Goal: Information Seeking & Learning: Learn about a topic

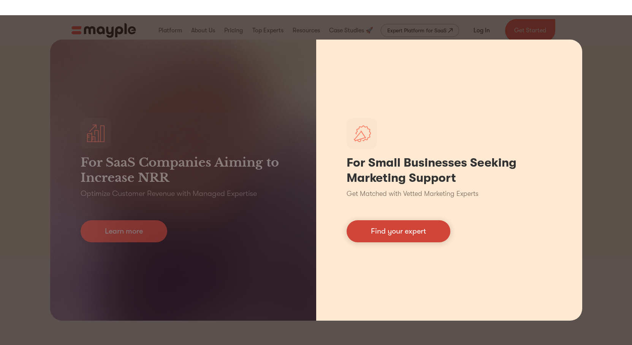
click at [373, 231] on link "Find your expert" at bounding box center [398, 231] width 104 height 22
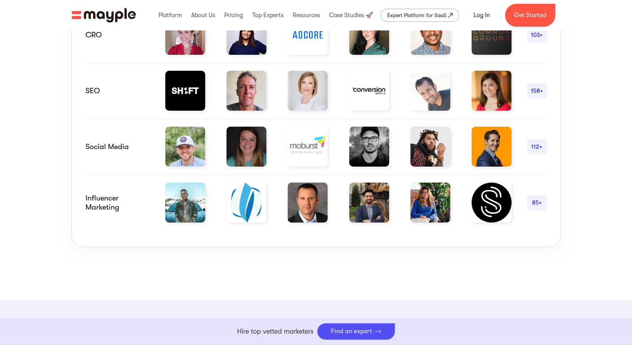
scroll to position [494, 0]
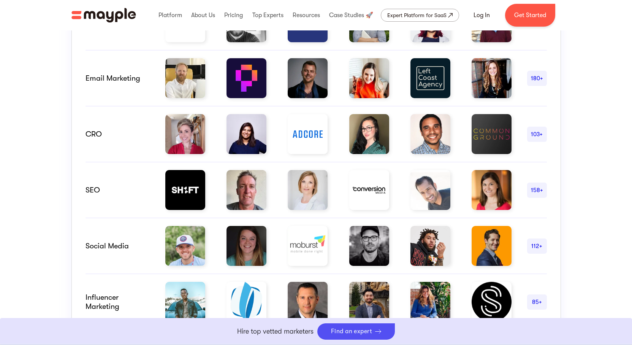
click at [533, 78] on div "180+" at bounding box center [537, 78] width 20 height 9
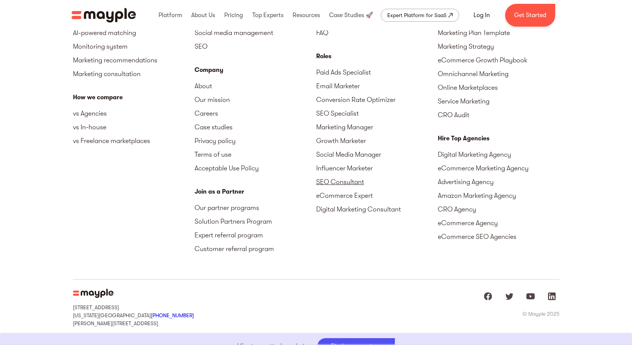
scroll to position [2388, 0]
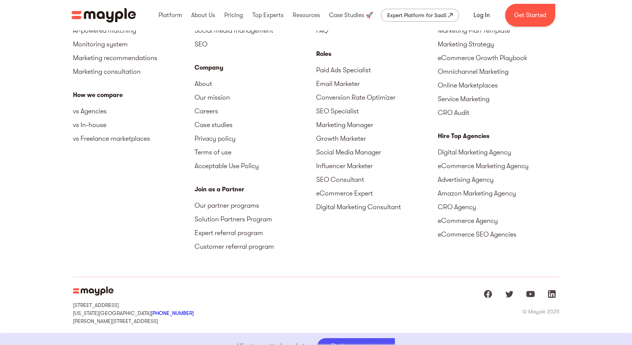
click at [302, 227] on div "Pricing Paid advertising Email marketing Social media management SEO Company Ab…" at bounding box center [255, 124] width 122 height 283
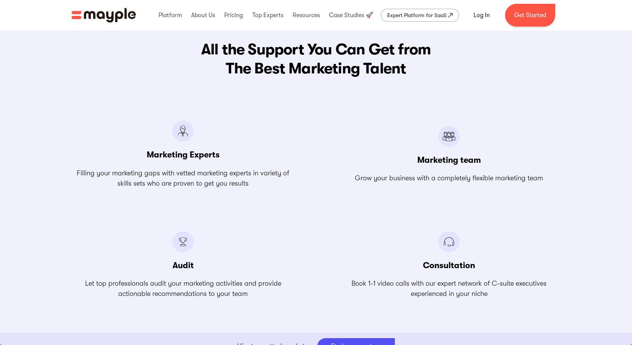
click at [442, 158] on h3 "Marketing team" at bounding box center [449, 160] width 64 height 11
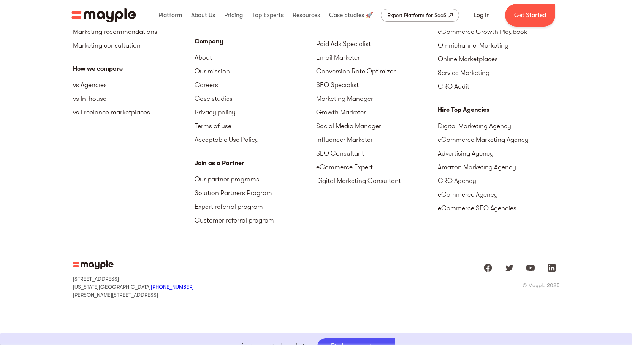
scroll to position [3455, 0]
